Goal: Book appointment/travel/reservation

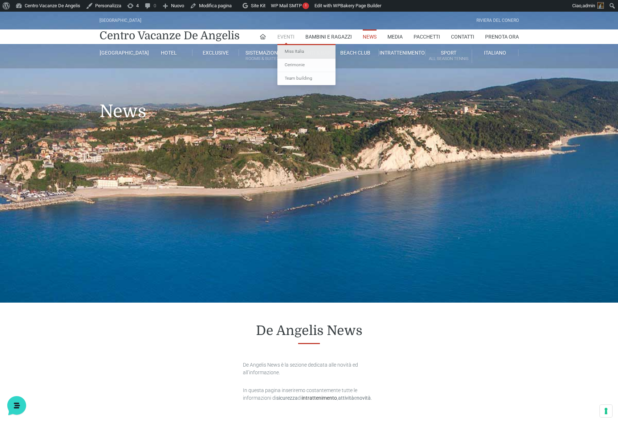
click at [298, 49] on link "Miss Italia" at bounding box center [307, 51] width 58 height 13
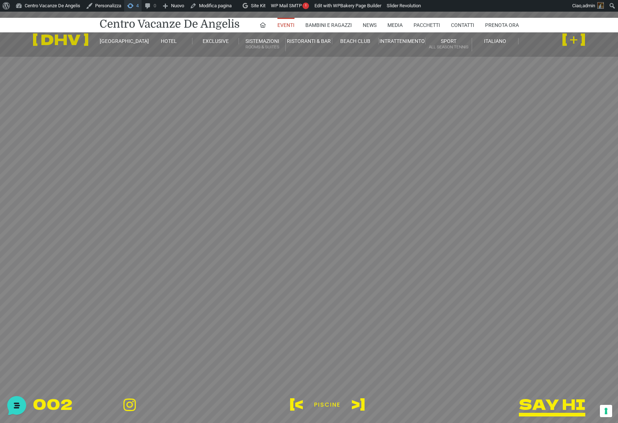
click at [134, 4] on span "Barra degli strumenti" at bounding box center [130, 5] width 7 height 10
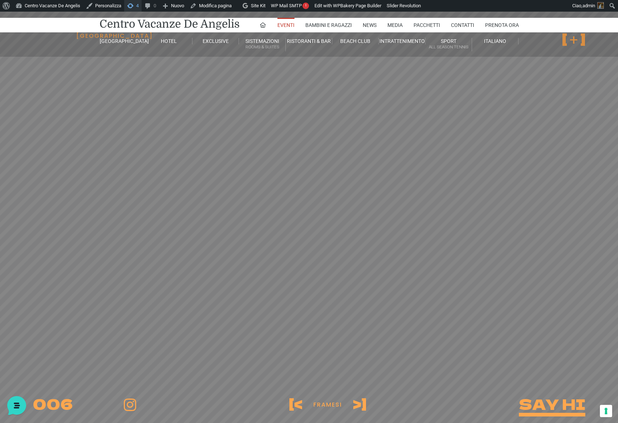
click at [134, 5] on span "Barra degli strumenti" at bounding box center [130, 5] width 7 height 10
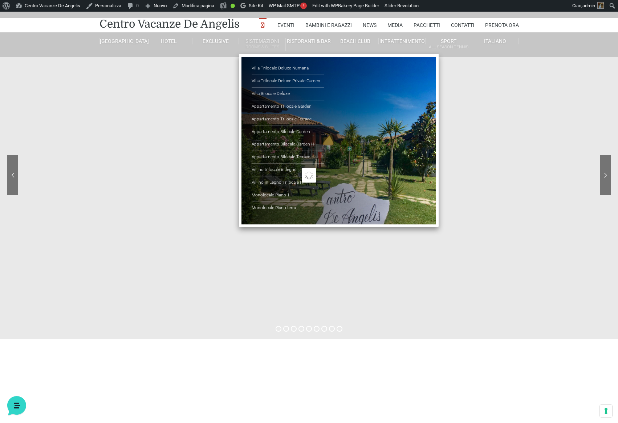
click at [266, 44] on small "Rooms & Suites" at bounding box center [262, 47] width 46 height 7
